Goal: Task Accomplishment & Management: Manage account settings

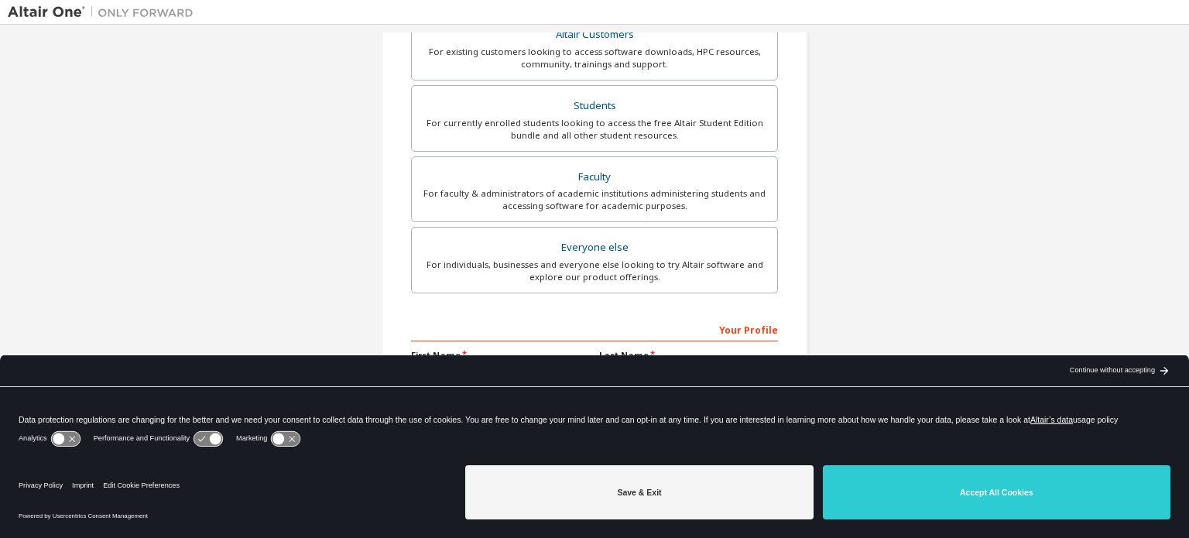
scroll to position [363, 0]
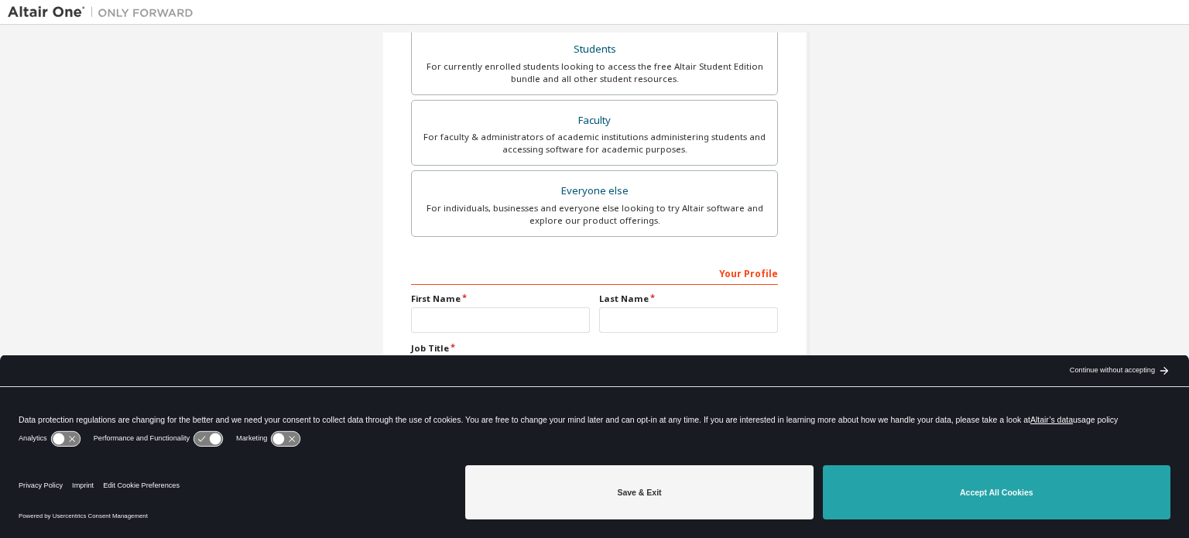
click at [1018, 492] on button "Accept All Cookies" at bounding box center [997, 492] width 348 height 54
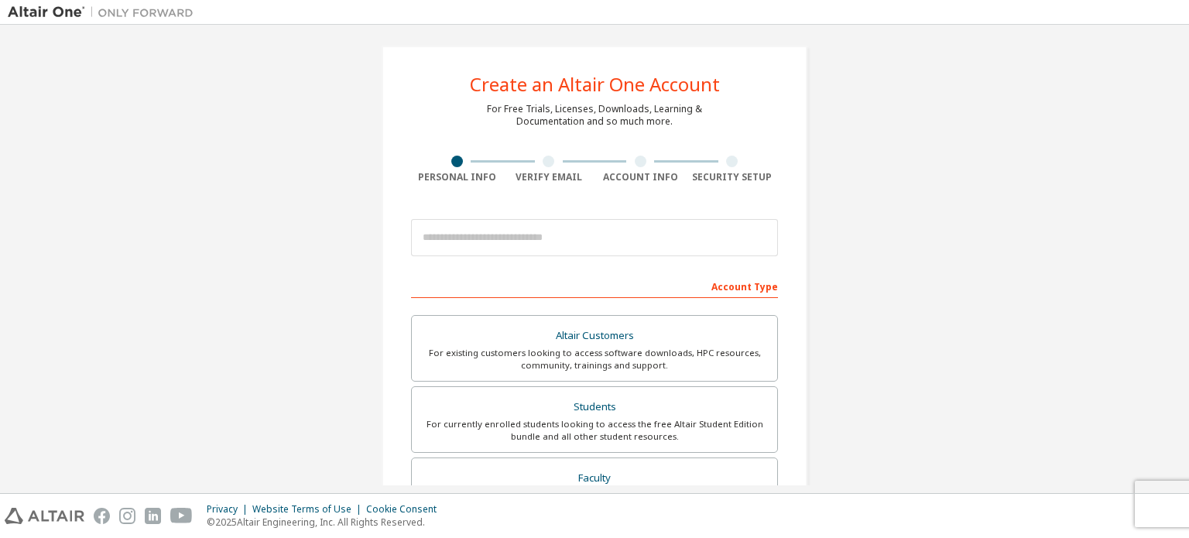
scroll to position [6, 0]
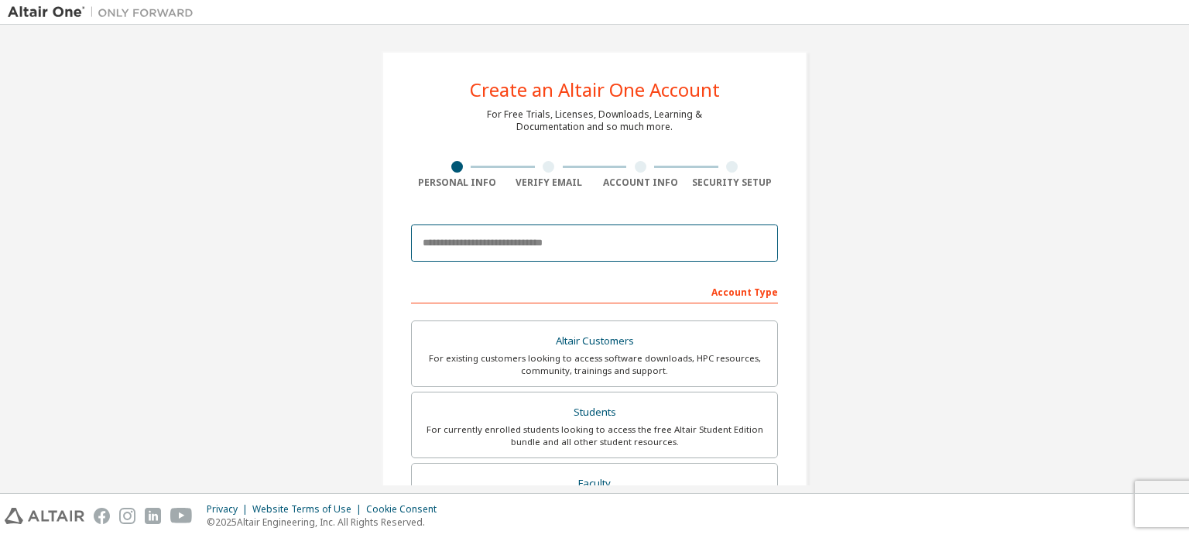
click at [615, 247] on input "email" at bounding box center [594, 242] width 367 height 37
type input "**********"
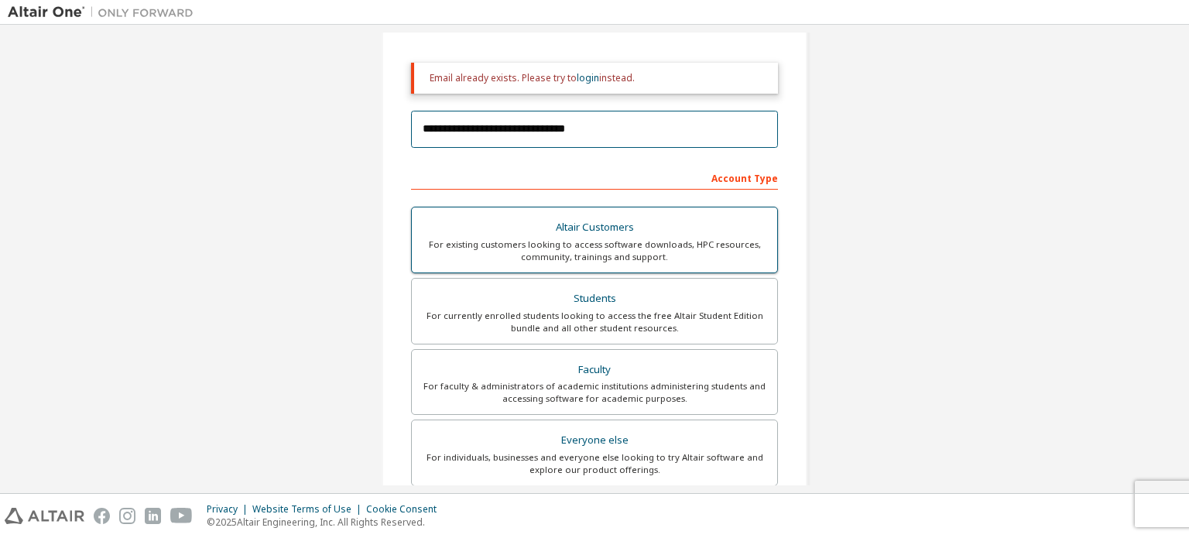
scroll to position [163, 0]
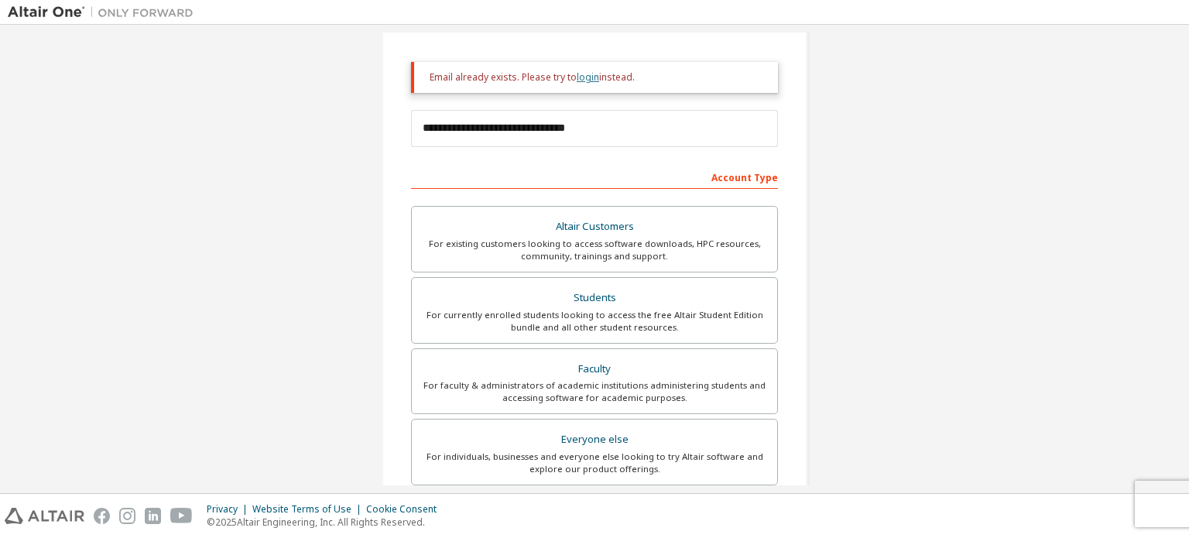
click at [585, 80] on link "login" at bounding box center [588, 76] width 22 height 13
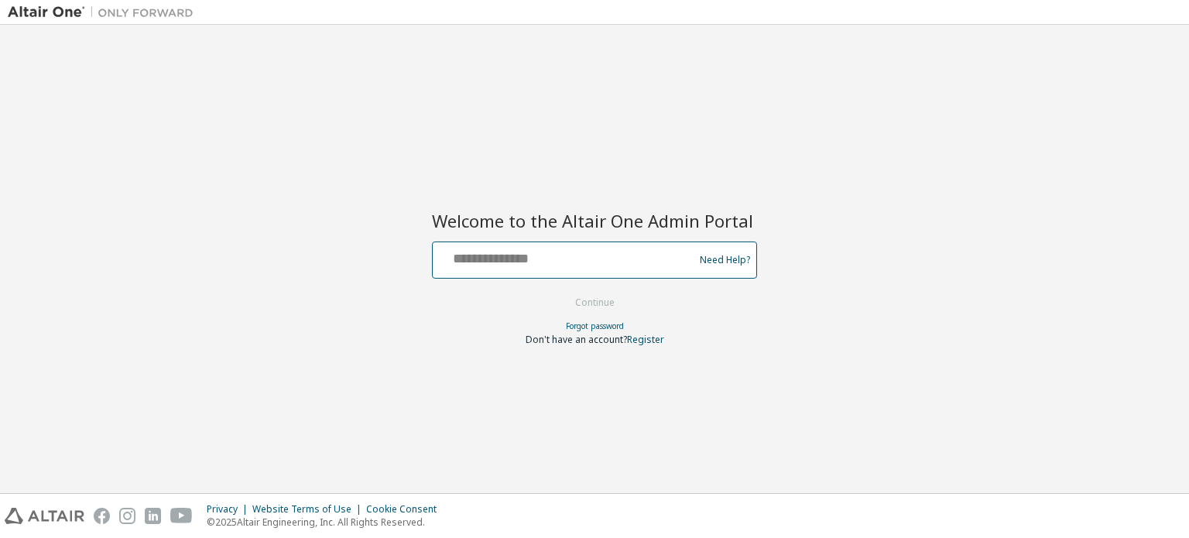
click at [586, 253] on input "text" at bounding box center [565, 256] width 253 height 22
type input "**********"
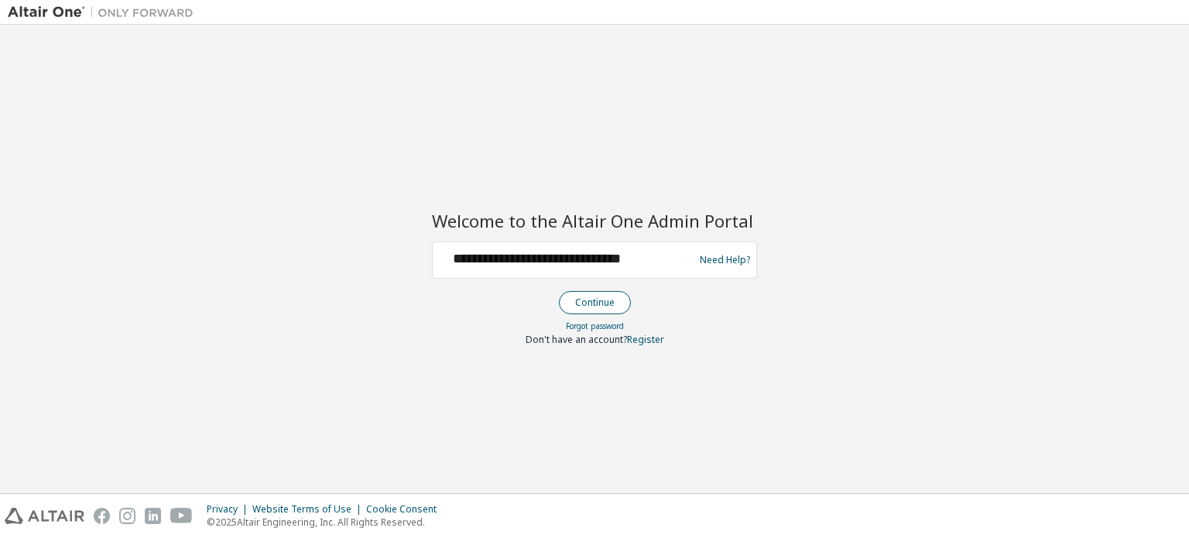
click at [614, 304] on button "Continue" at bounding box center [595, 302] width 72 height 23
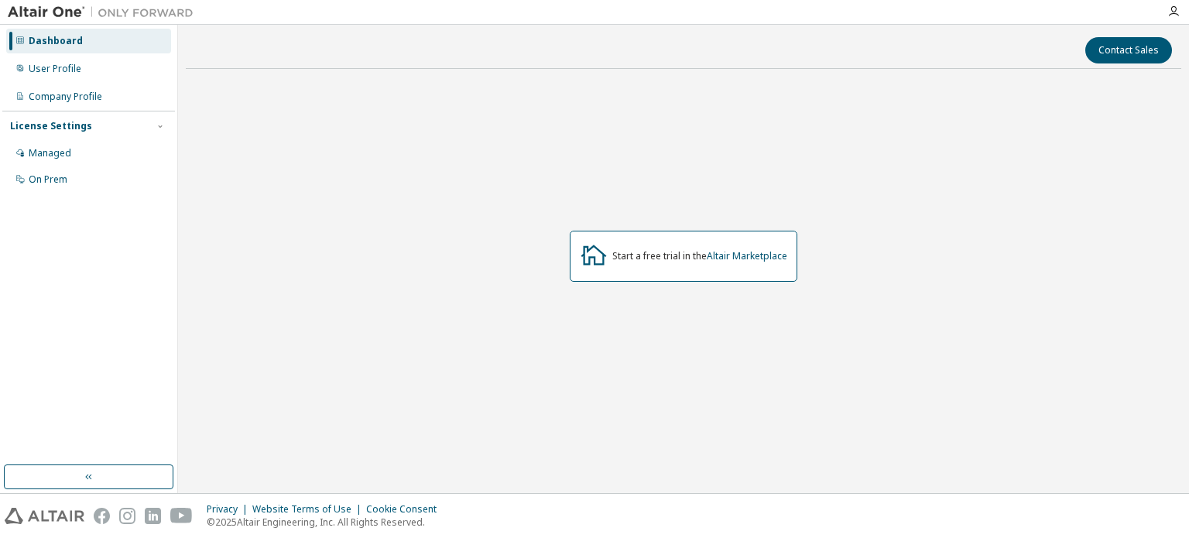
click at [1173, 2] on div at bounding box center [1173, 11] width 31 height 23
click at [1171, 11] on icon "button" at bounding box center [1173, 11] width 12 height 12
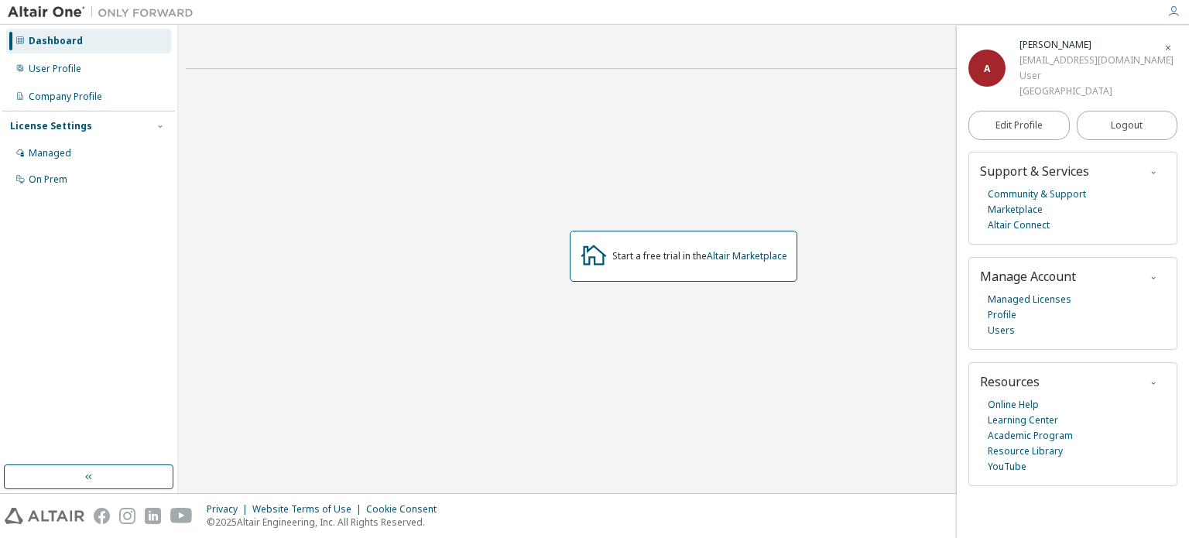
click at [1155, 173] on icon "button" at bounding box center [1153, 172] width 9 height 9
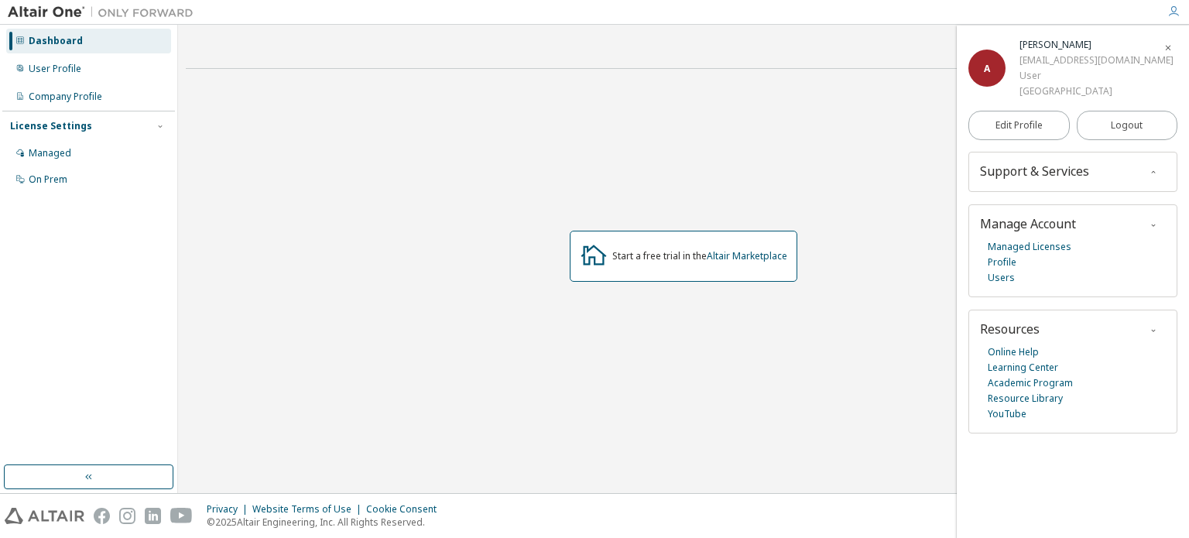
click at [621, 132] on div "Start a free trial in the Altair Marketplace" at bounding box center [683, 256] width 995 height 350
click at [113, 63] on div "User Profile" at bounding box center [88, 69] width 165 height 25
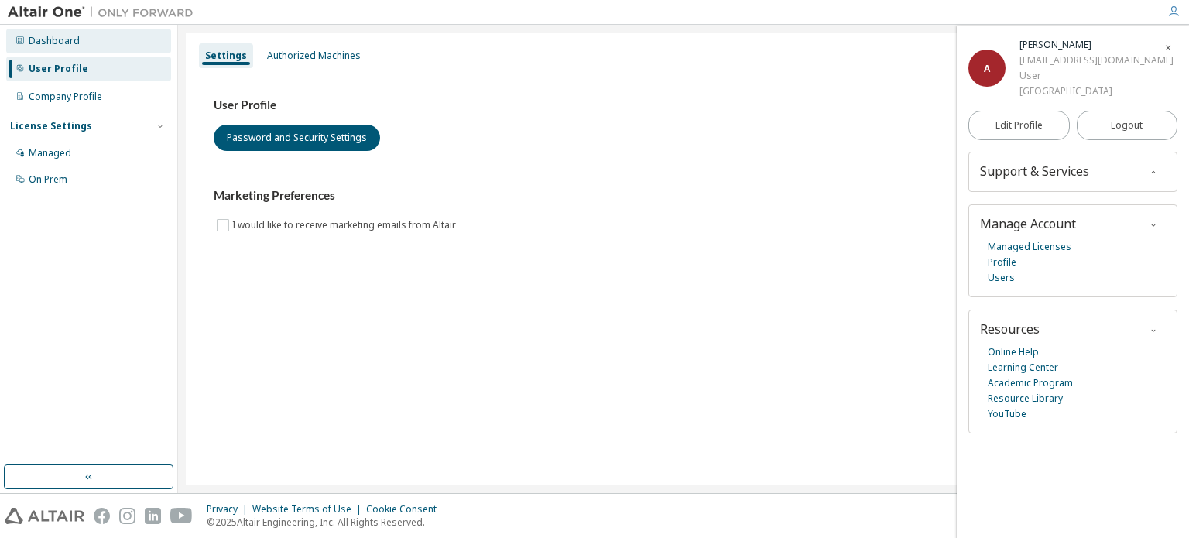
click at [87, 39] on div "Dashboard" at bounding box center [88, 41] width 165 height 25
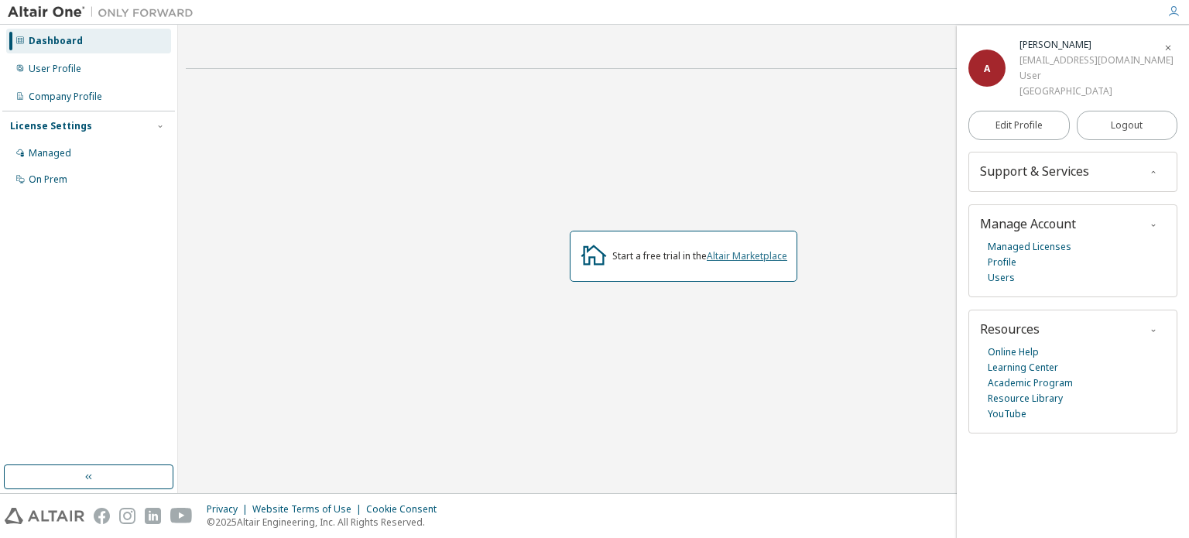
click at [727, 253] on link "Altair Marketplace" at bounding box center [747, 255] width 81 height 13
